Goal: Complete application form

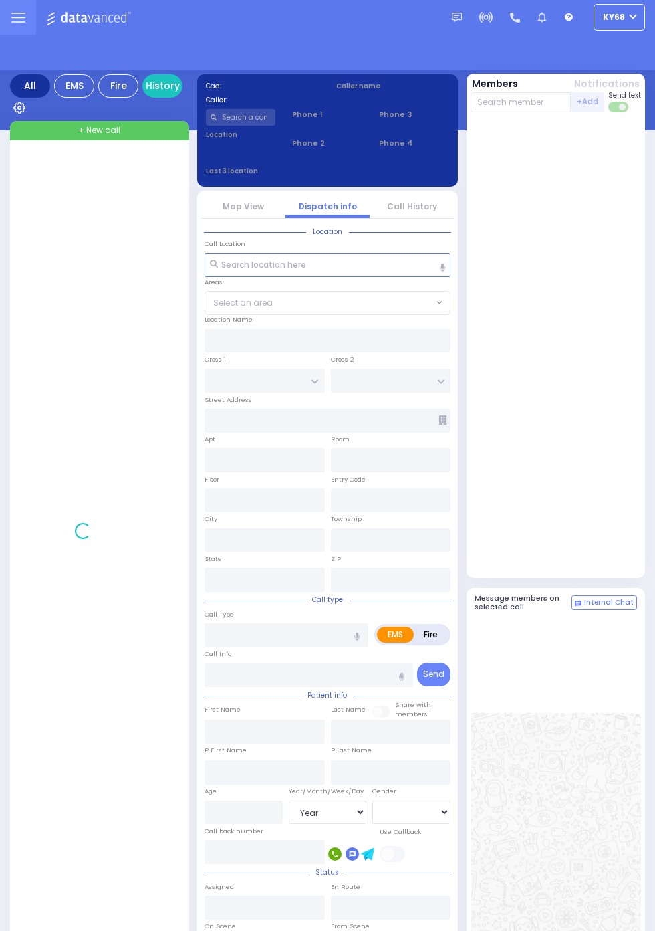
select select "Year"
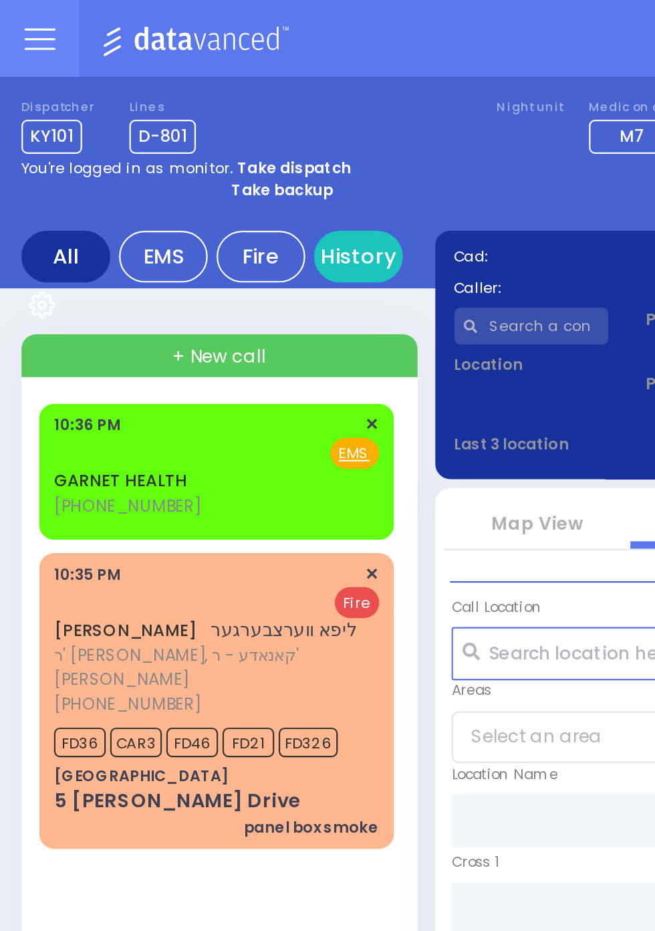
click at [25, 215] on link "GARNET HEALTH" at bounding box center [55, 217] width 60 height 11
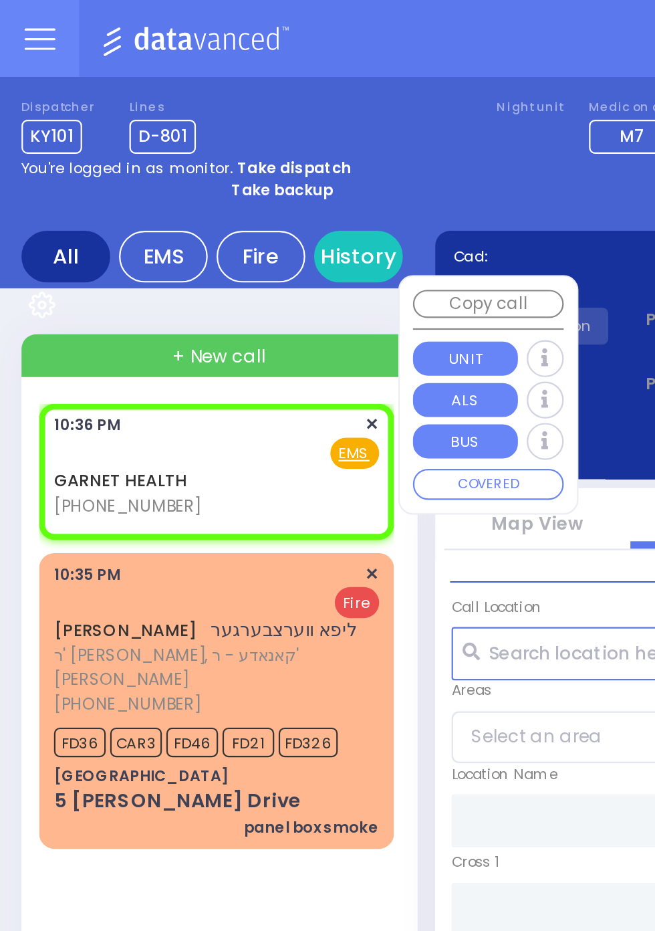
select select
radio input "true"
type input "[DEMOGRAPHIC_DATA][PERSON_NAME]"
select select
type input "22:36"
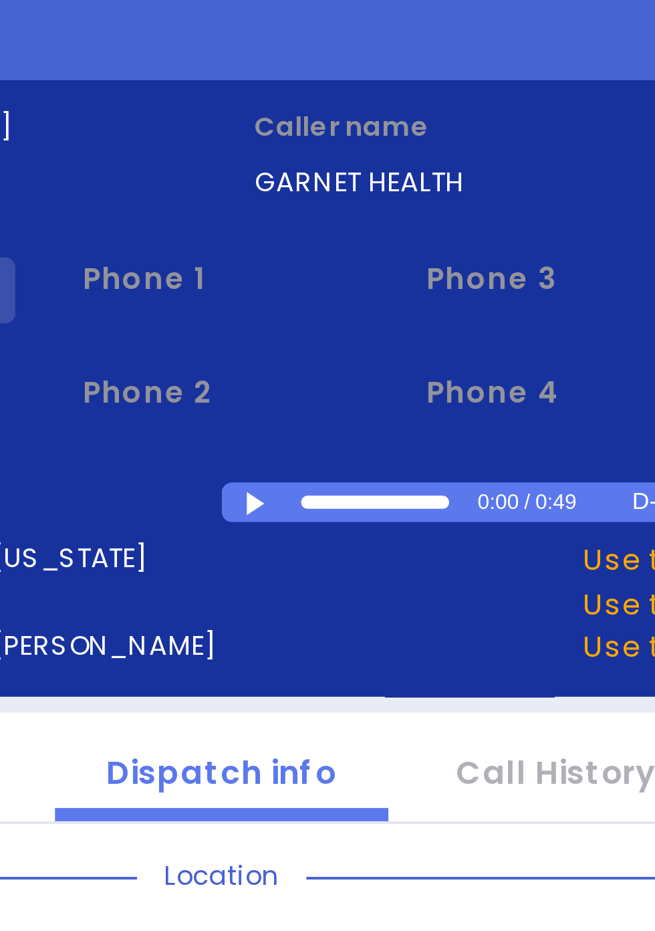
click at [342, 209] on div at bounding box center [337, 212] width 7 height 6
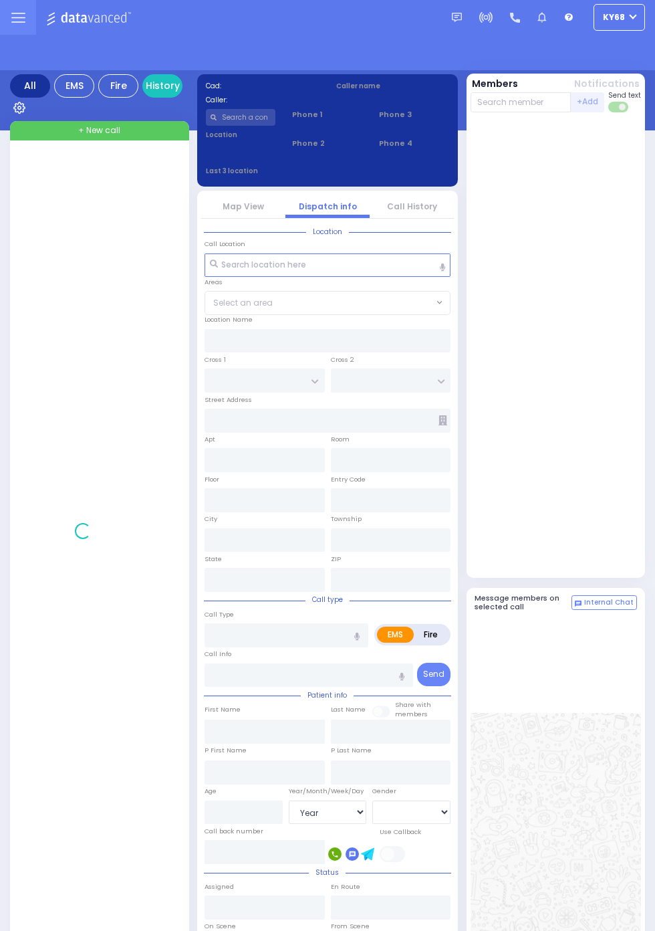
select select "Year"
